Goal: Information Seeking & Learning: Find specific page/section

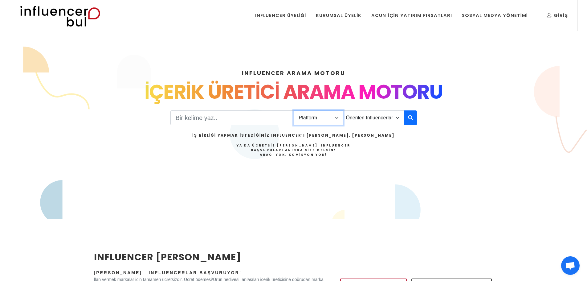
click at [320, 123] on select "Platform Instagram Facebook Youtube Tiktok Twitter Twitch" at bounding box center [319, 117] width 50 height 15
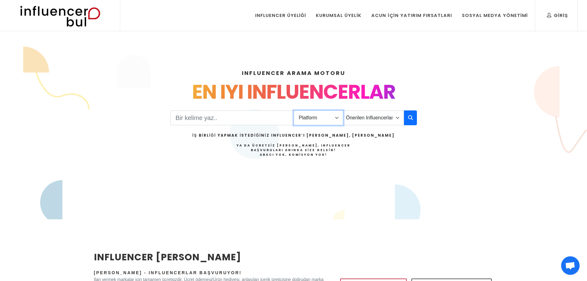
select select "1"
click at [294, 110] on select "Platform Instagram Facebook Youtube Tiktok Twitter Twitch" at bounding box center [319, 117] width 50 height 15
click at [373, 115] on select "Önerilen Influencerlar Aile & [PERSON_NAME] & [PERSON_NAME] [PERSON_NAME] & Giy…" at bounding box center [373, 117] width 61 height 15
click at [205, 119] on input "Search" at bounding box center [233, 117] width 124 height 15
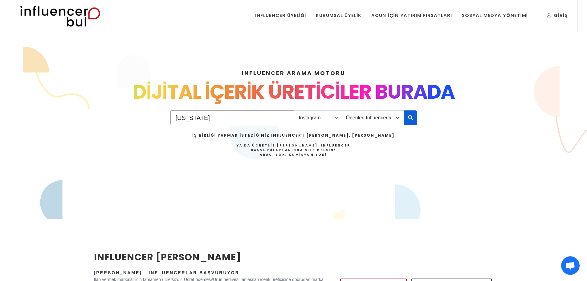
type input "[US_STATE]"
click at [411, 120] on icon "button" at bounding box center [410, 117] width 5 height 7
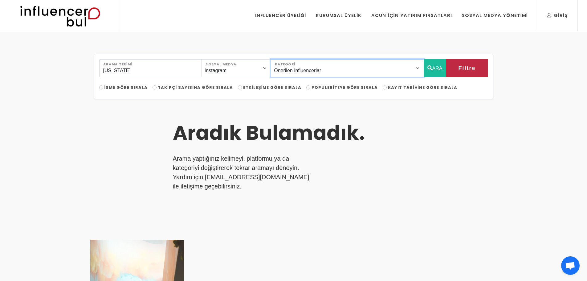
click at [337, 73] on select "Önerilen Influencerlar Aile & [PERSON_NAME] & [PERSON_NAME] [PERSON_NAME] & [PE…" at bounding box center [347, 68] width 153 height 18
